Goal: Task Accomplishment & Management: Use online tool/utility

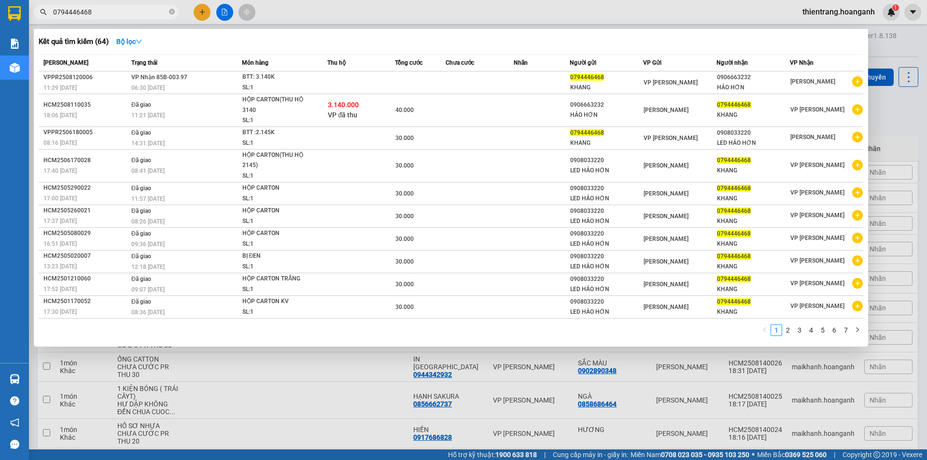
click at [500, 2] on div at bounding box center [463, 230] width 927 height 460
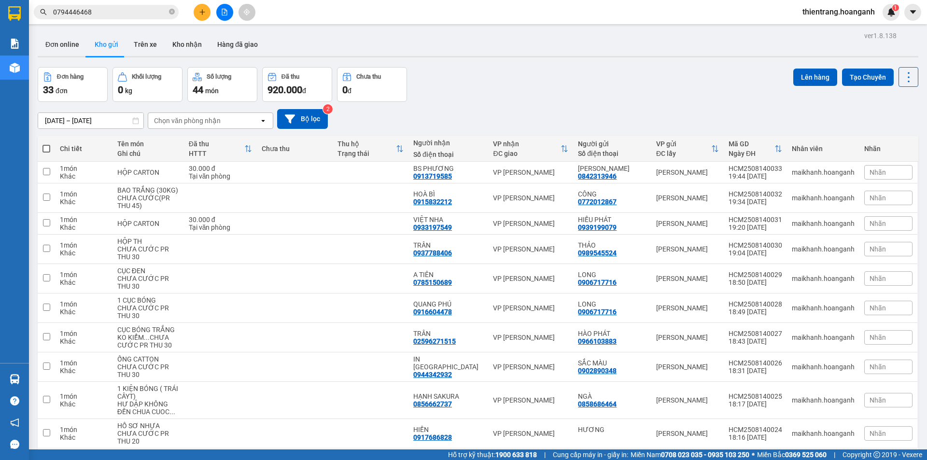
click at [223, 10] on icon "file-add" at bounding box center [224, 12] width 7 height 7
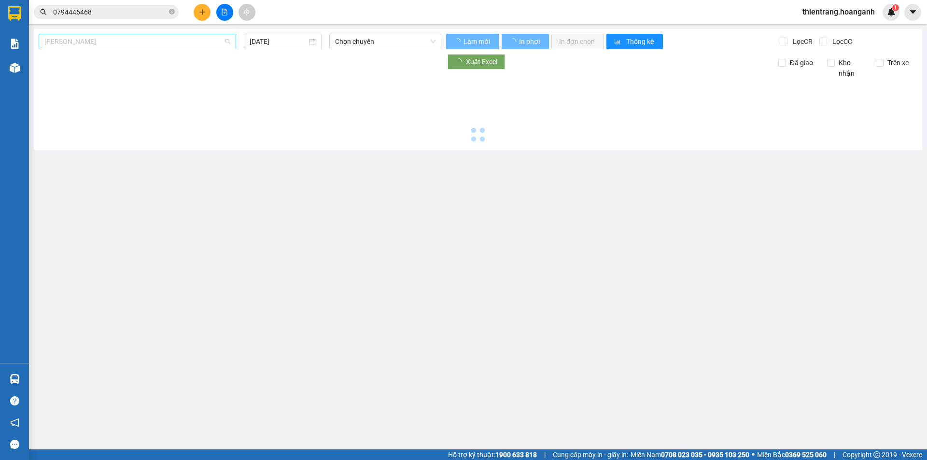
click at [197, 47] on span "[PERSON_NAME]" at bounding box center [137, 41] width 186 height 14
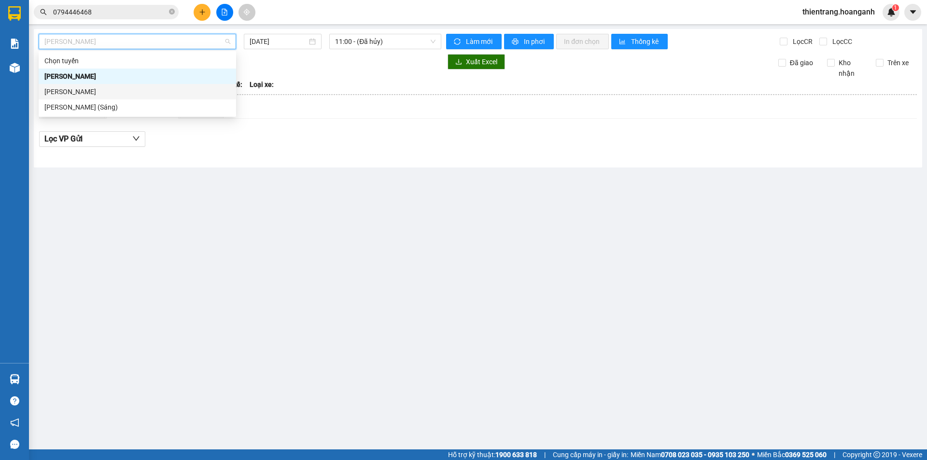
drag, startPoint x: 188, startPoint y: 91, endPoint x: 266, endPoint y: 61, distance: 83.1
click at [189, 91] on div "[PERSON_NAME]" at bounding box center [137, 91] width 186 height 11
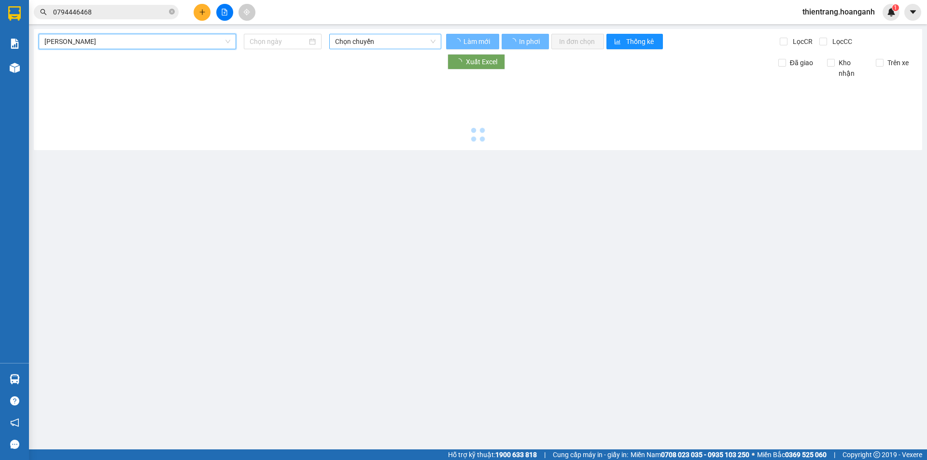
type input "[DATE]"
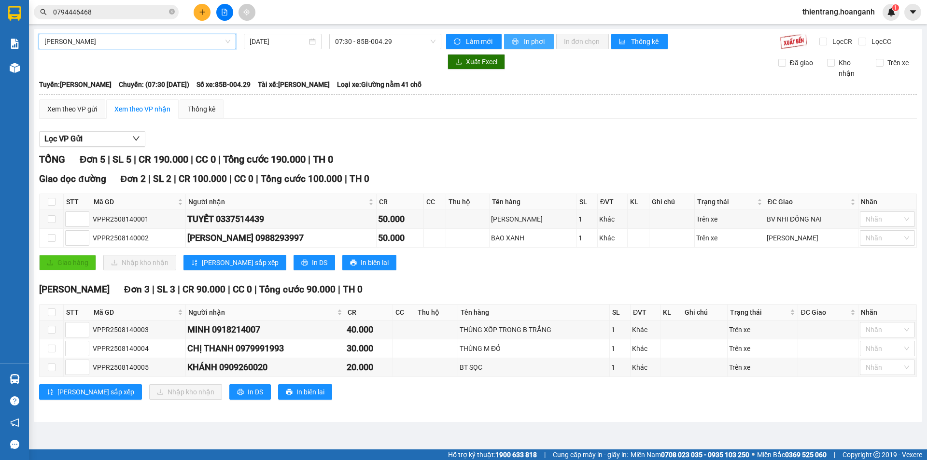
click at [548, 35] on button "In phơi" at bounding box center [529, 41] width 50 height 15
click at [403, 39] on span "07:30 - 85B-004.29" at bounding box center [385, 41] width 100 height 14
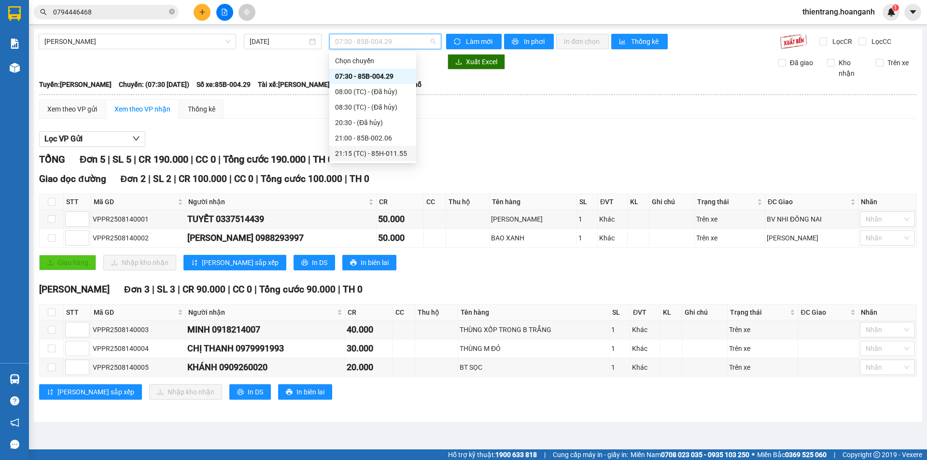
click at [389, 154] on div "21:15 (TC) - 85H-011.55" at bounding box center [372, 153] width 75 height 11
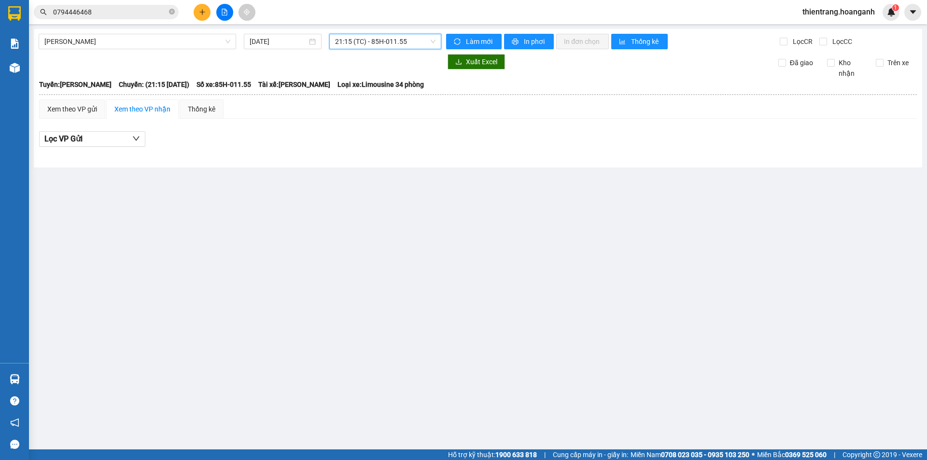
click at [406, 37] on span "21:15 (TC) - 85H-011.55" at bounding box center [385, 41] width 100 height 14
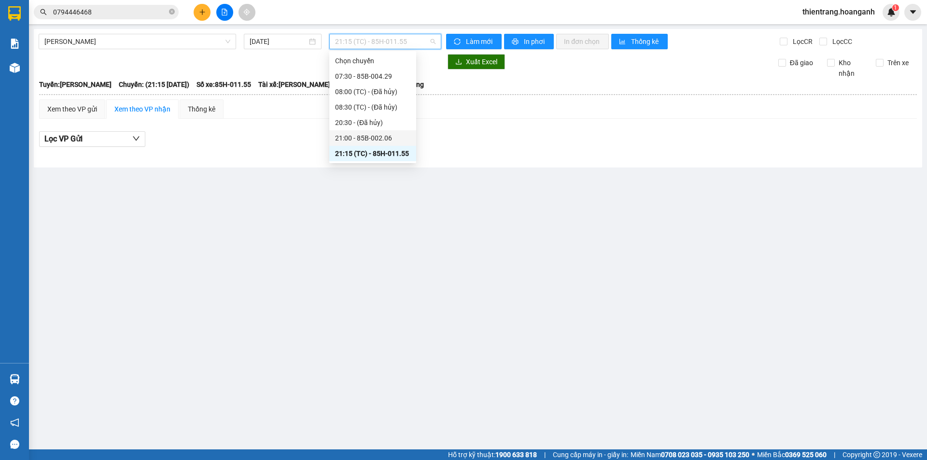
click at [402, 142] on div "21:00 - 85B-002.06" at bounding box center [372, 138] width 75 height 11
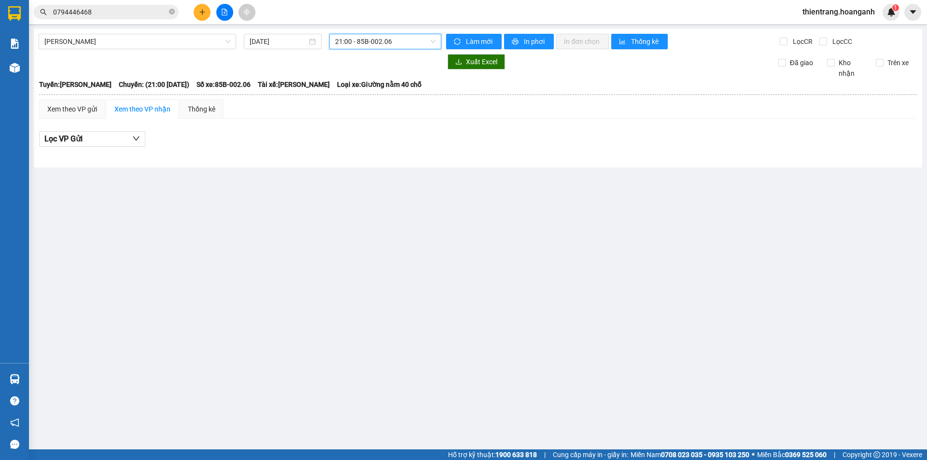
click at [410, 43] on span "21:00 - 85B-002.06" at bounding box center [385, 41] width 100 height 14
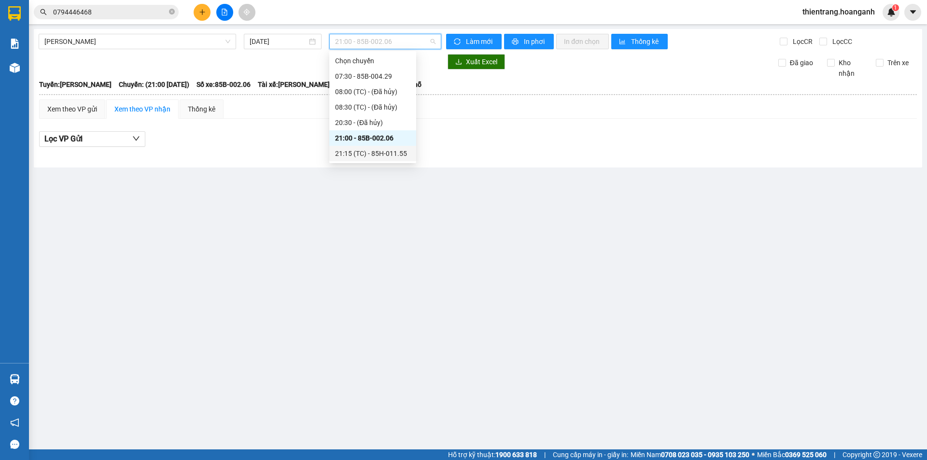
click at [403, 146] on div "21:15 (TC) - 85H-011.55" at bounding box center [372, 153] width 87 height 15
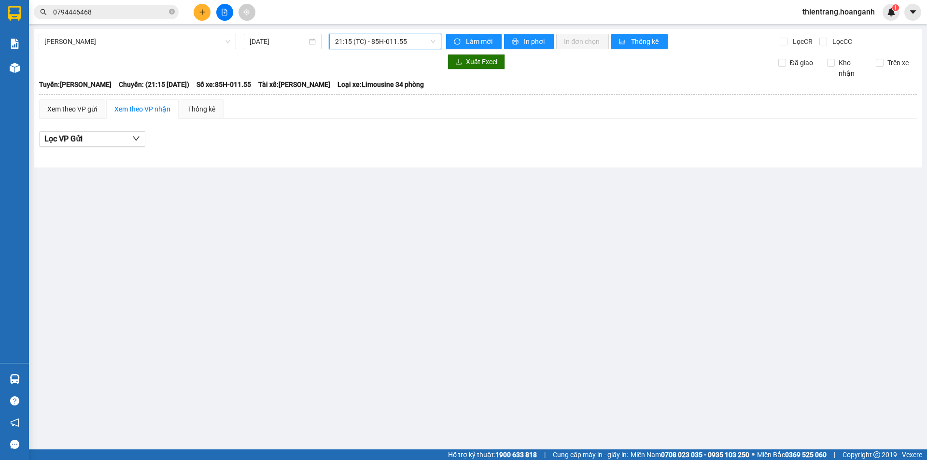
drag, startPoint x: 436, startPoint y: 45, endPoint x: 403, endPoint y: 48, distance: 32.9
click at [409, 48] on div "21:15 (TC) - 85H-011.55" at bounding box center [385, 41] width 112 height 15
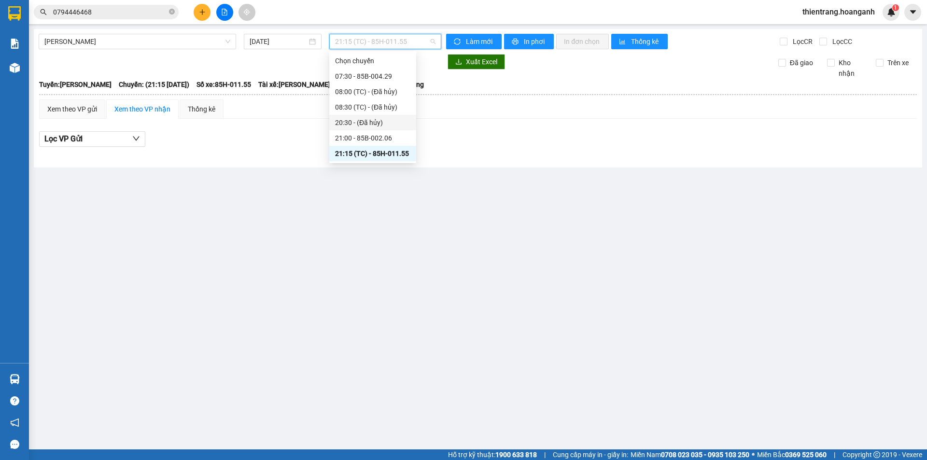
click at [388, 115] on div "20:30 - (Đã hủy)" at bounding box center [372, 122] width 87 height 15
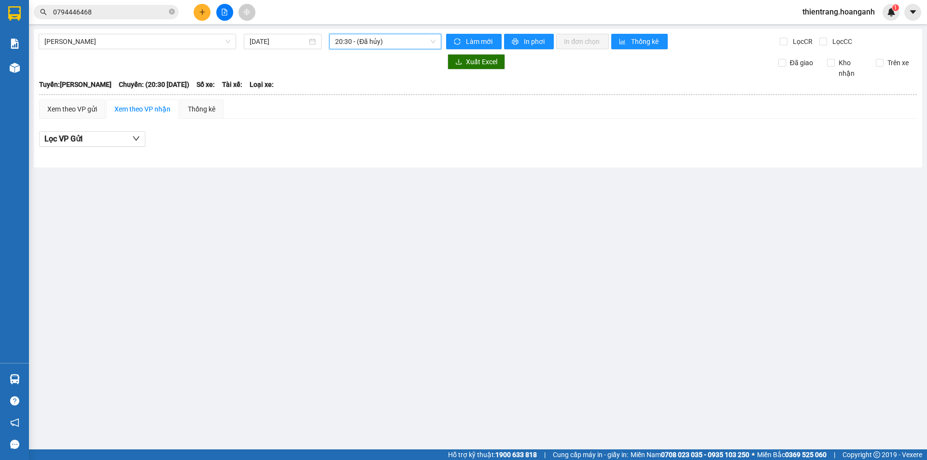
click at [410, 39] on span "20:30 - (Đã hủy)" at bounding box center [385, 41] width 100 height 14
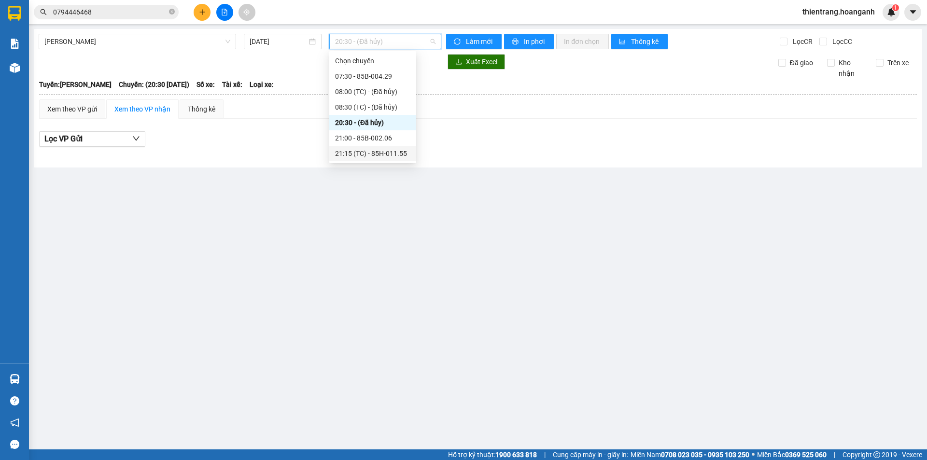
click at [396, 151] on div "21:15 (TC) - 85H-011.55" at bounding box center [372, 153] width 75 height 11
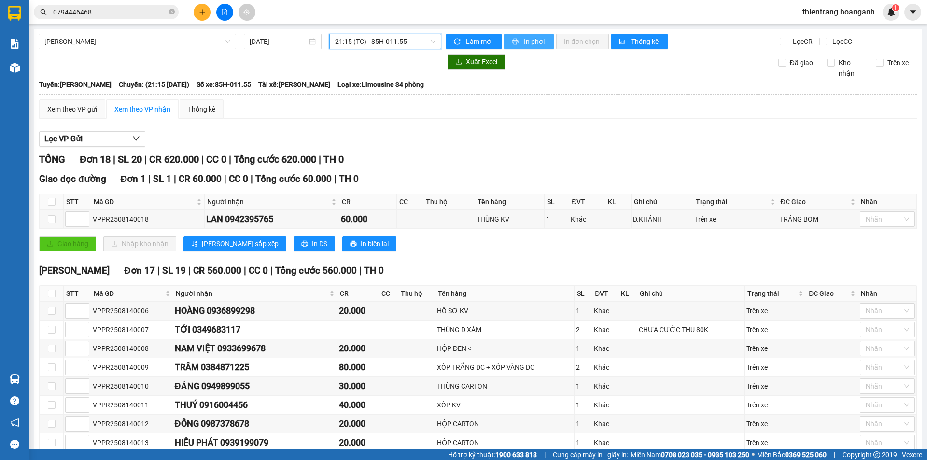
click at [526, 49] on button "In phơi" at bounding box center [529, 41] width 50 height 15
